Goal: Task Accomplishment & Management: Manage account settings

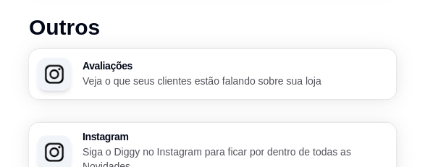
scroll to position [1342, 0]
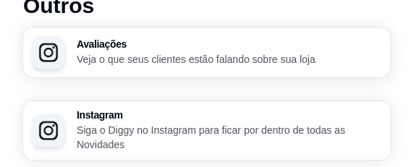
click at [211, 49] on h3 "Avaliações" at bounding box center [230, 44] width 306 height 10
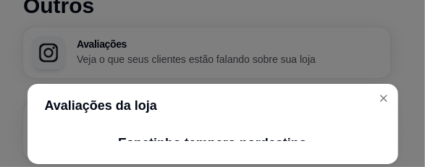
click at [267, 112] on header "Avaliações da loja" at bounding box center [213, 105] width 371 height 43
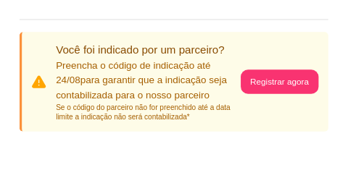
scroll to position [217, 0]
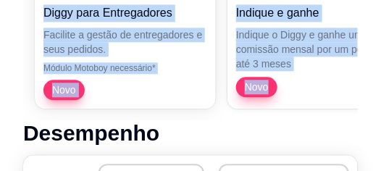
drag, startPoint x: 281, startPoint y: 169, endPoint x: 287, endPoint y: 203, distance: 33.8
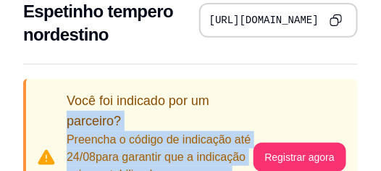
scroll to position [16, 0]
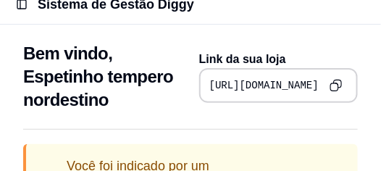
click at [247, 34] on div "Bem vindo, Espetinho tempero nordestino Link da sua loja https://diggy.menu/tem…" at bounding box center [190, 73] width 381 height 96
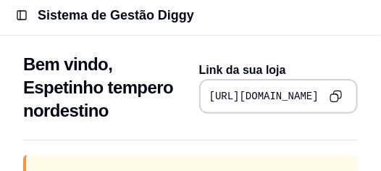
scroll to position [0, 0]
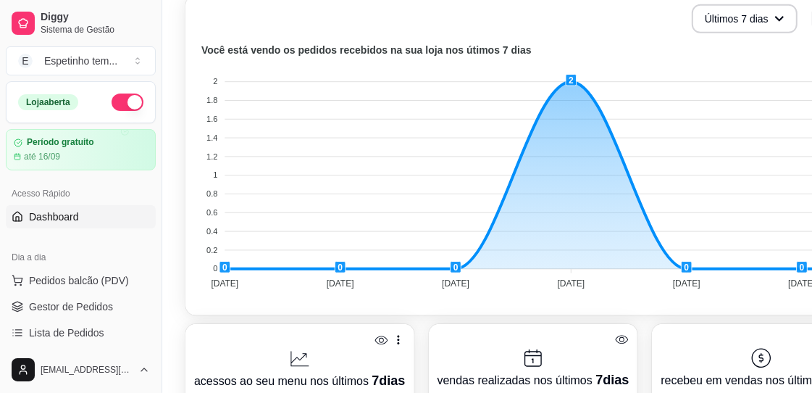
scroll to position [507, 0]
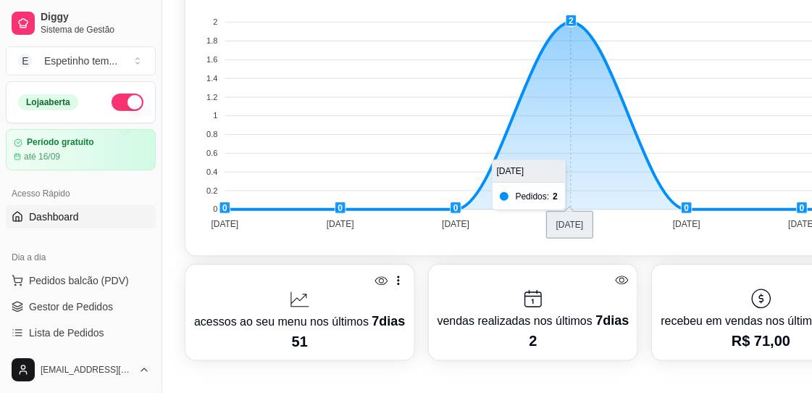
click at [391, 146] on foreignobject at bounding box center [568, 109] width 748 height 253
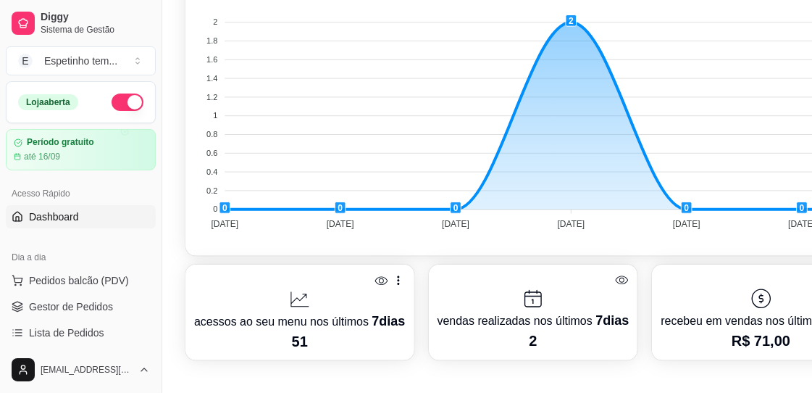
click at [112, 98] on button "button" at bounding box center [128, 101] width 32 height 17
